Goal: Navigation & Orientation: Understand site structure

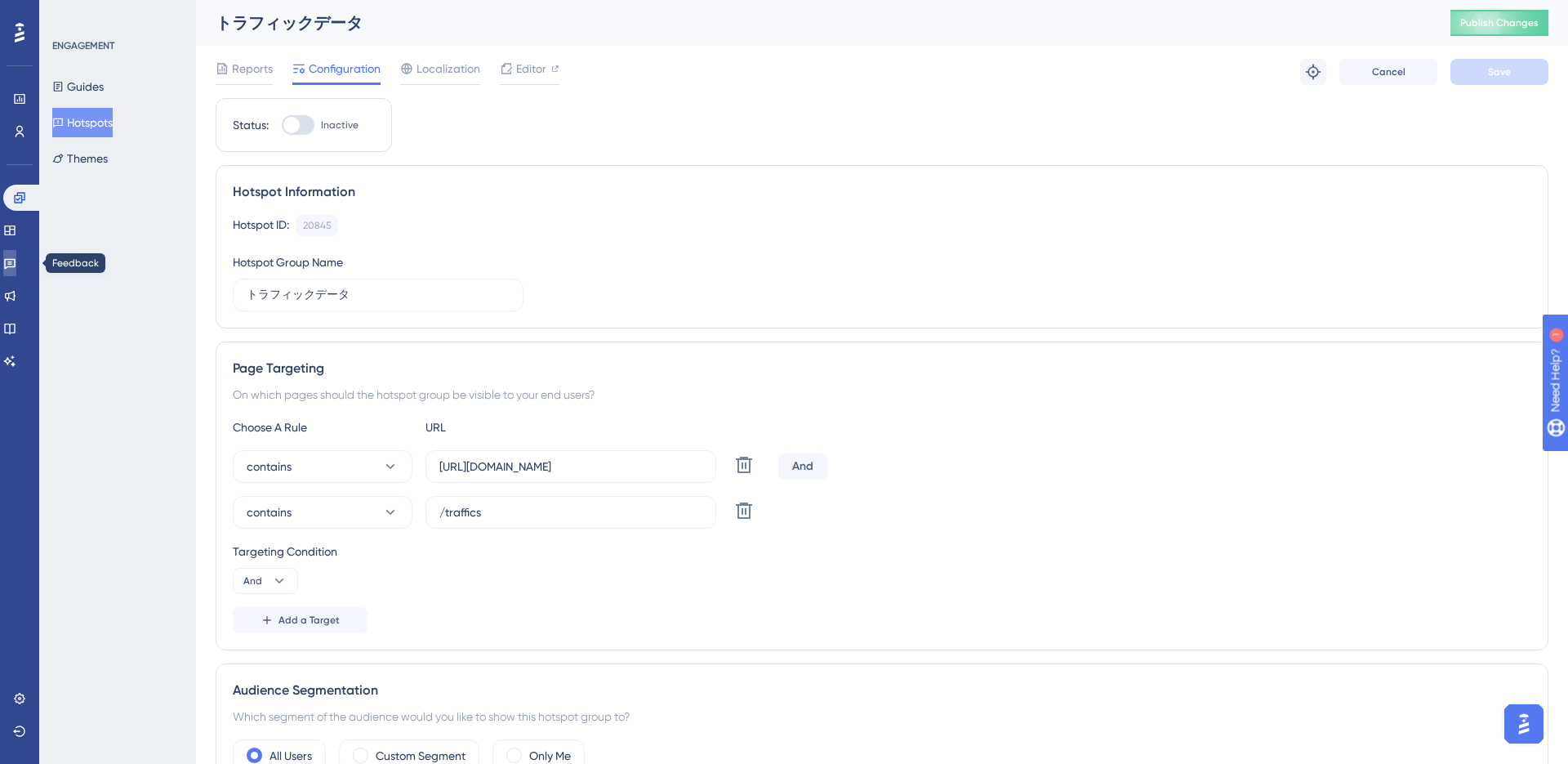
click at [17, 267] on icon at bounding box center [10, 262] width 13 height 13
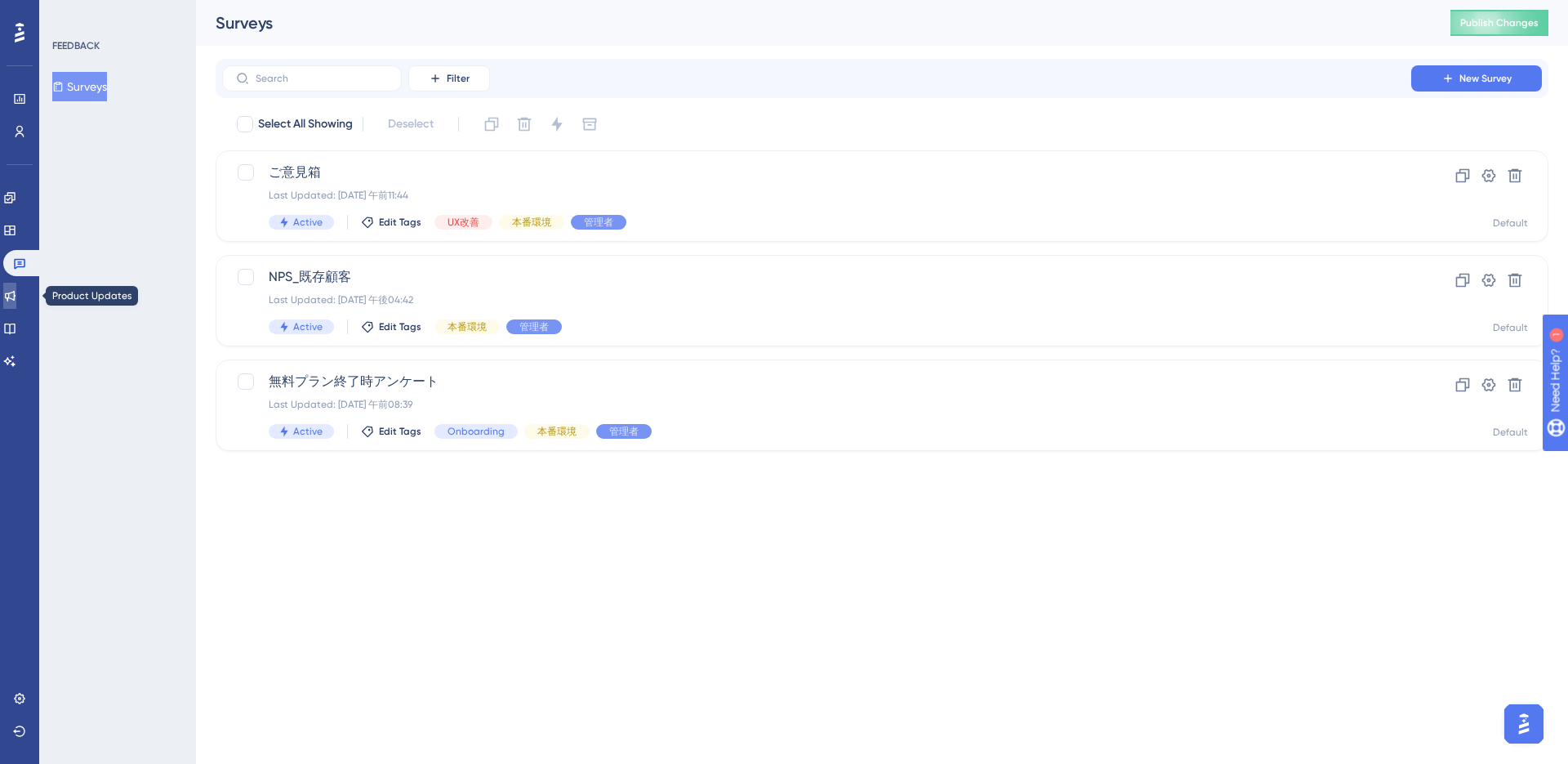
click at [16, 293] on icon at bounding box center [11, 296] width 11 height 11
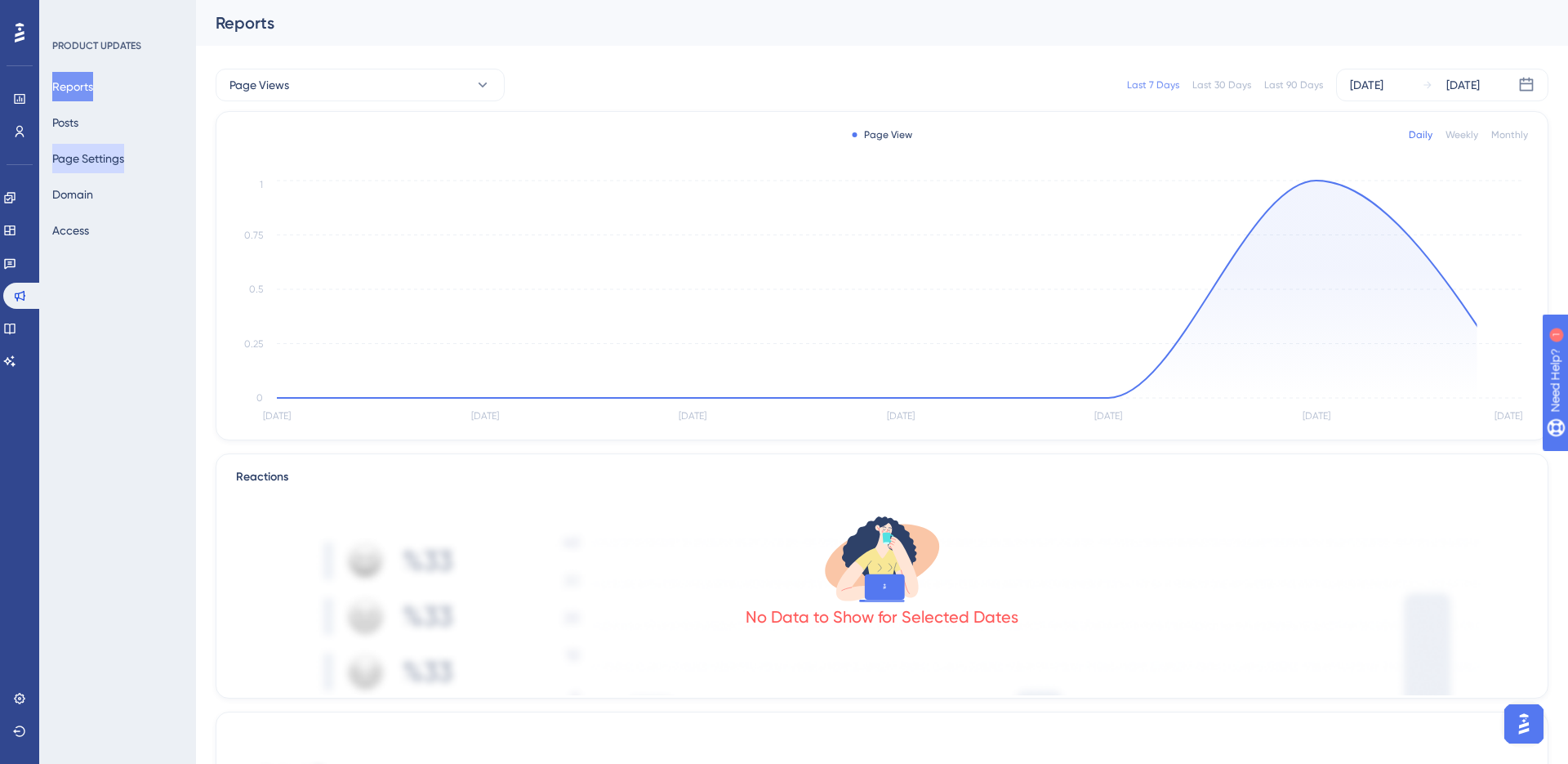
click at [77, 151] on button "Page Settings" at bounding box center [89, 159] width 72 height 30
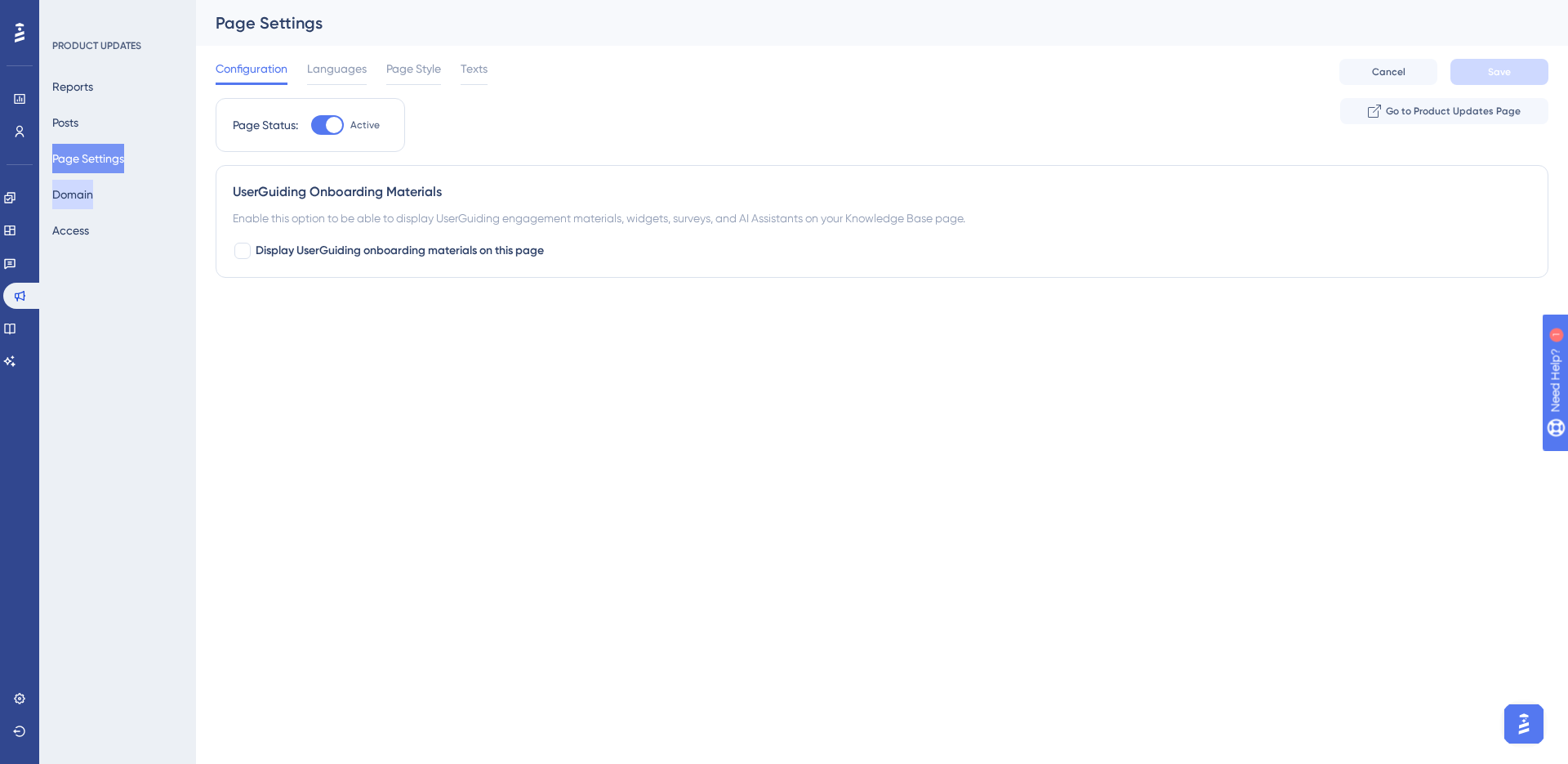
click at [80, 200] on button "Domain" at bounding box center [73, 195] width 41 height 30
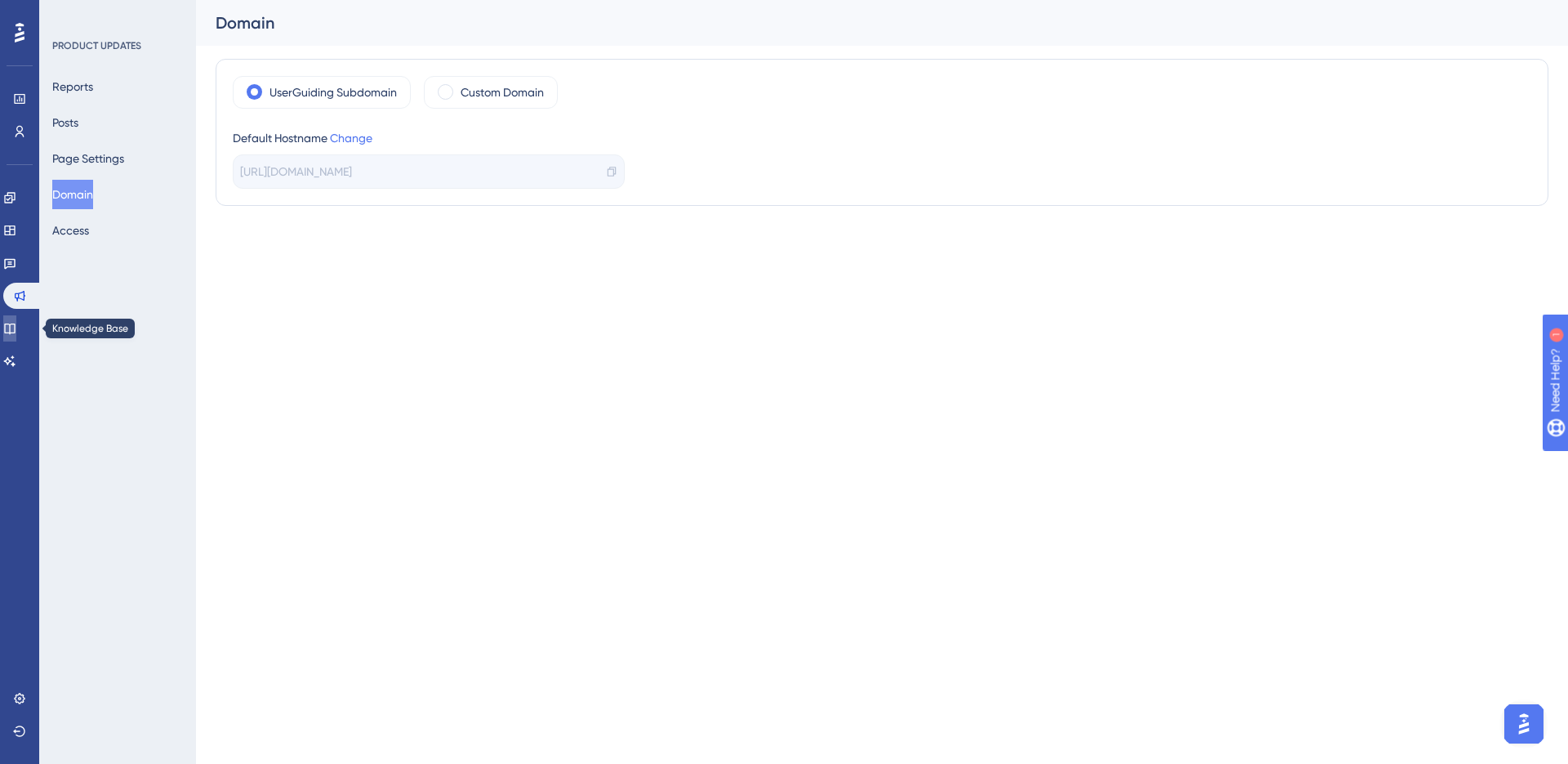
click at [17, 333] on icon at bounding box center [10, 328] width 13 height 13
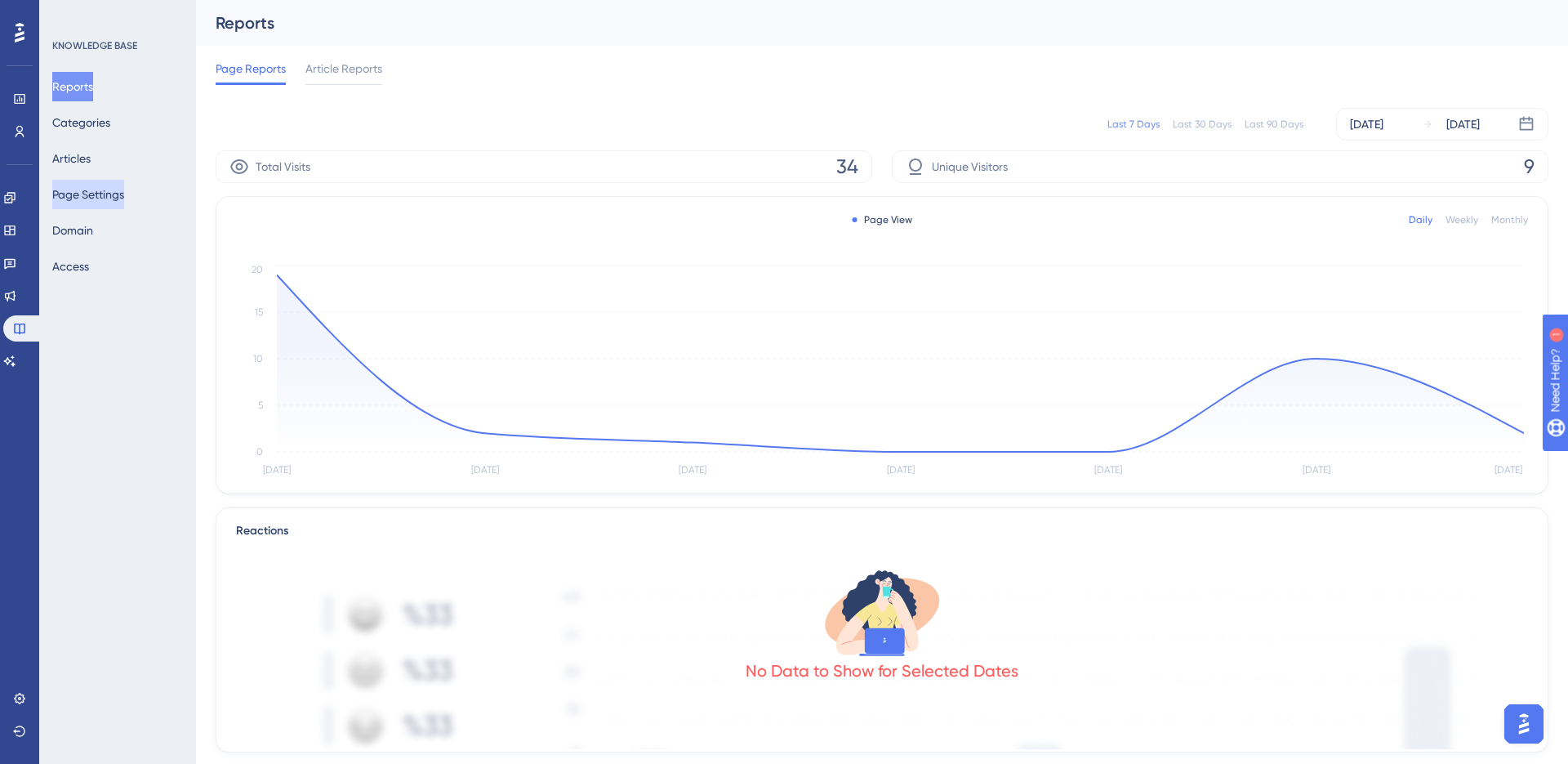
click at [87, 189] on button "Page Settings" at bounding box center [89, 195] width 72 height 30
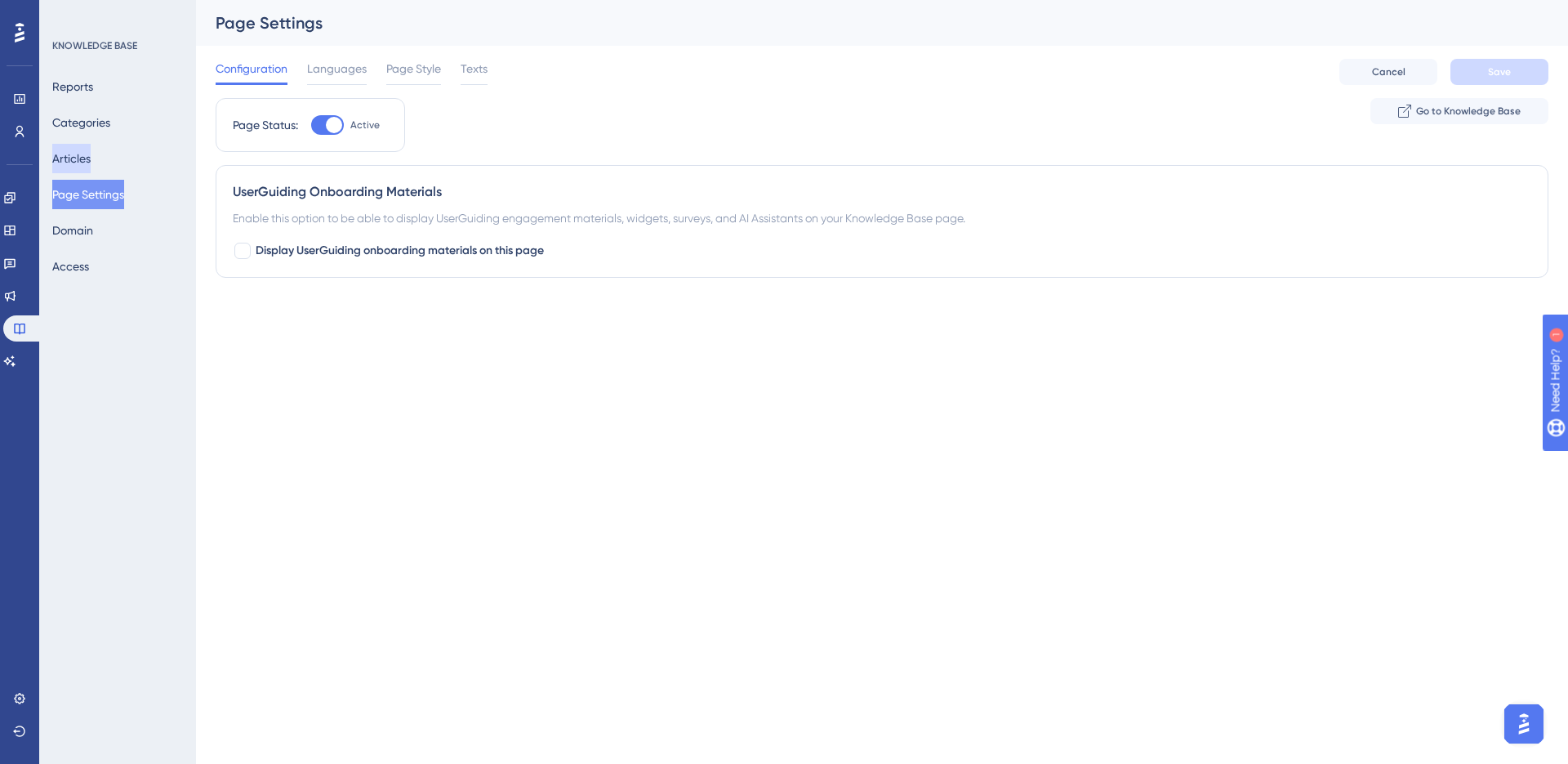
click at [77, 158] on button "Articles" at bounding box center [72, 159] width 39 height 30
